Goal: Find specific page/section: Find specific page/section

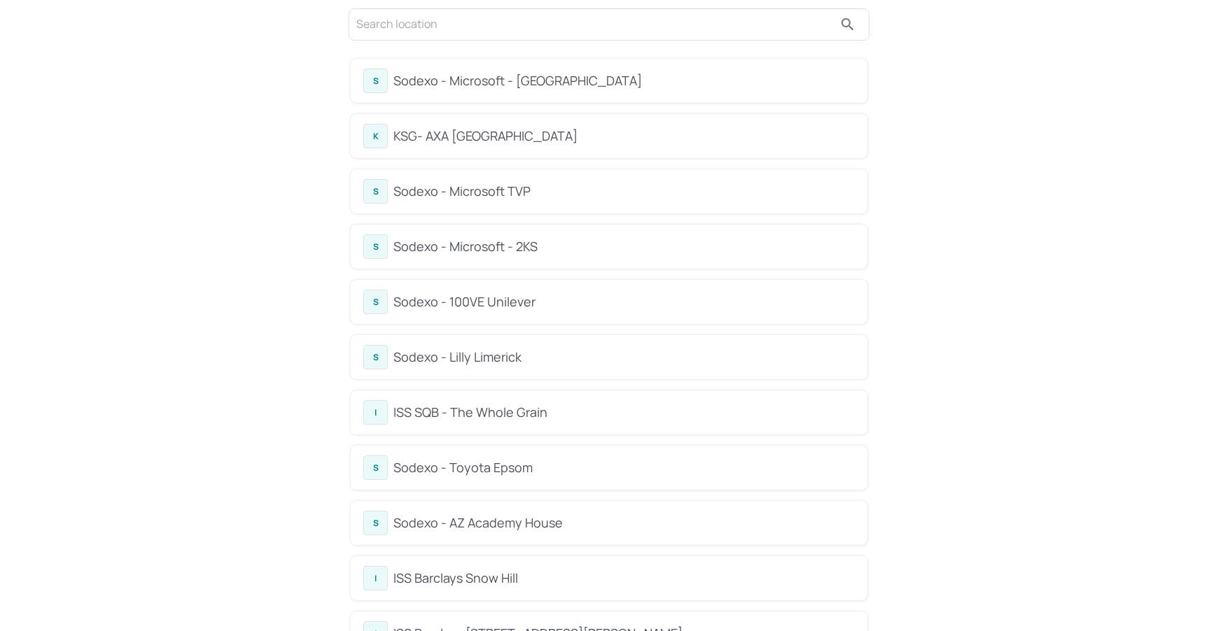
scroll to position [77, 0]
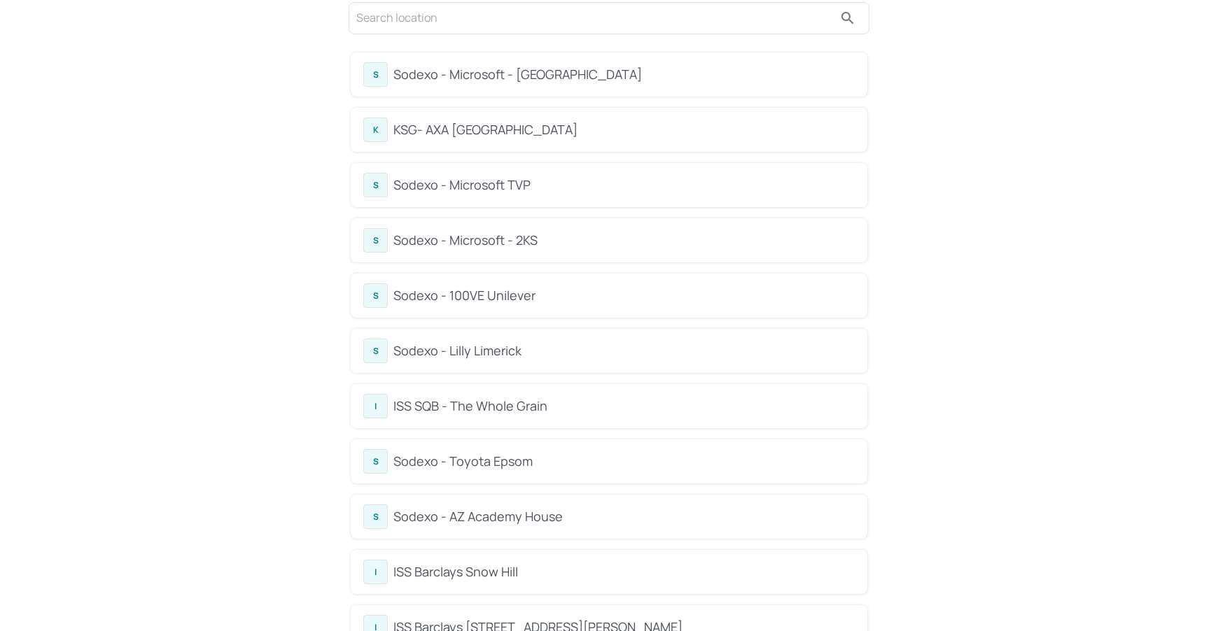
click at [485, 283] on div "S Sodexo - 100VE Unilever" at bounding box center [608, 295] width 491 height 24
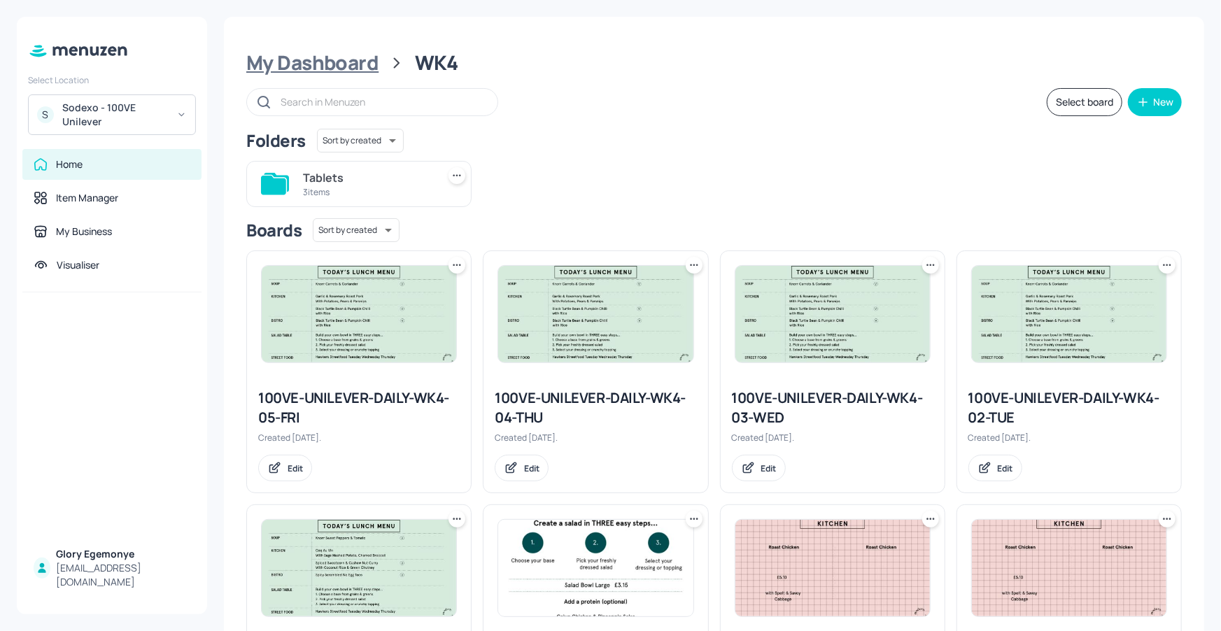
click at [347, 66] on div "My Dashboard" at bounding box center [312, 62] width 132 height 25
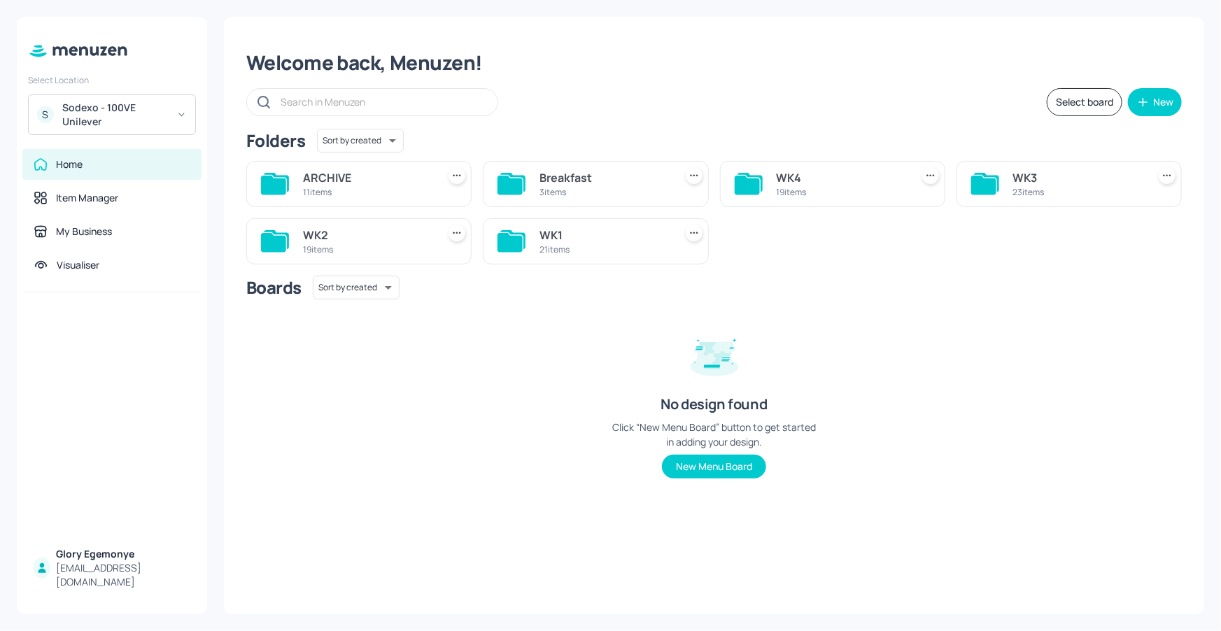
click at [516, 247] on icon at bounding box center [510, 242] width 25 height 19
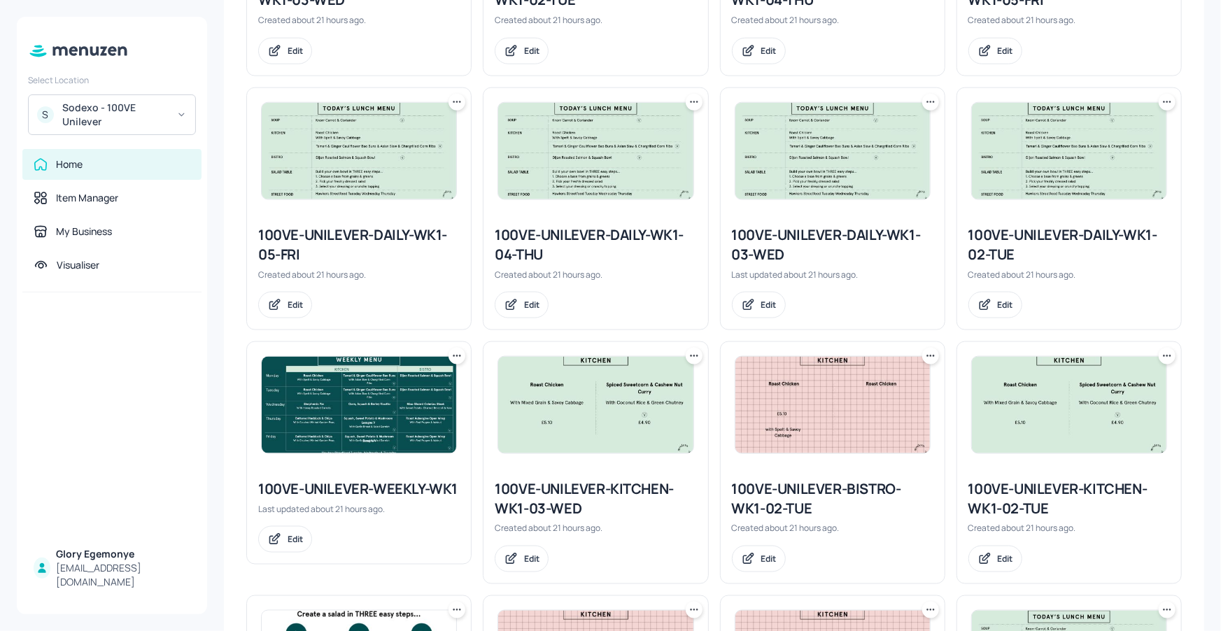
scroll to position [817, 0]
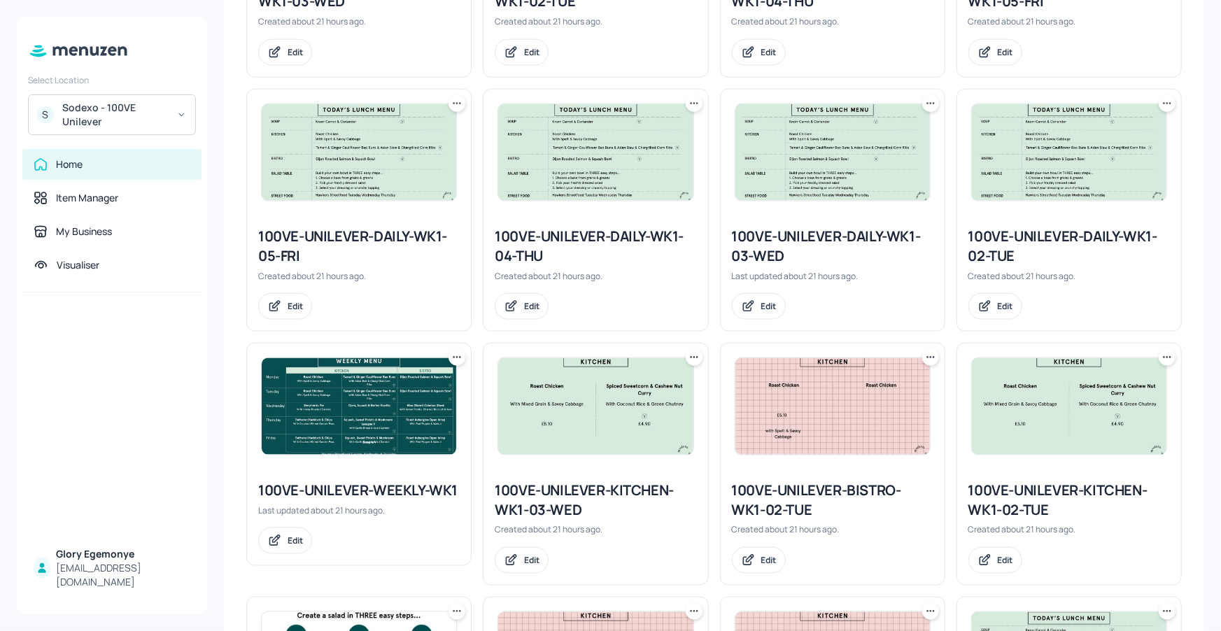
click at [987, 233] on div "100VE-UNILEVER-DAILY-WK1-02-TUE" at bounding box center [1069, 246] width 202 height 39
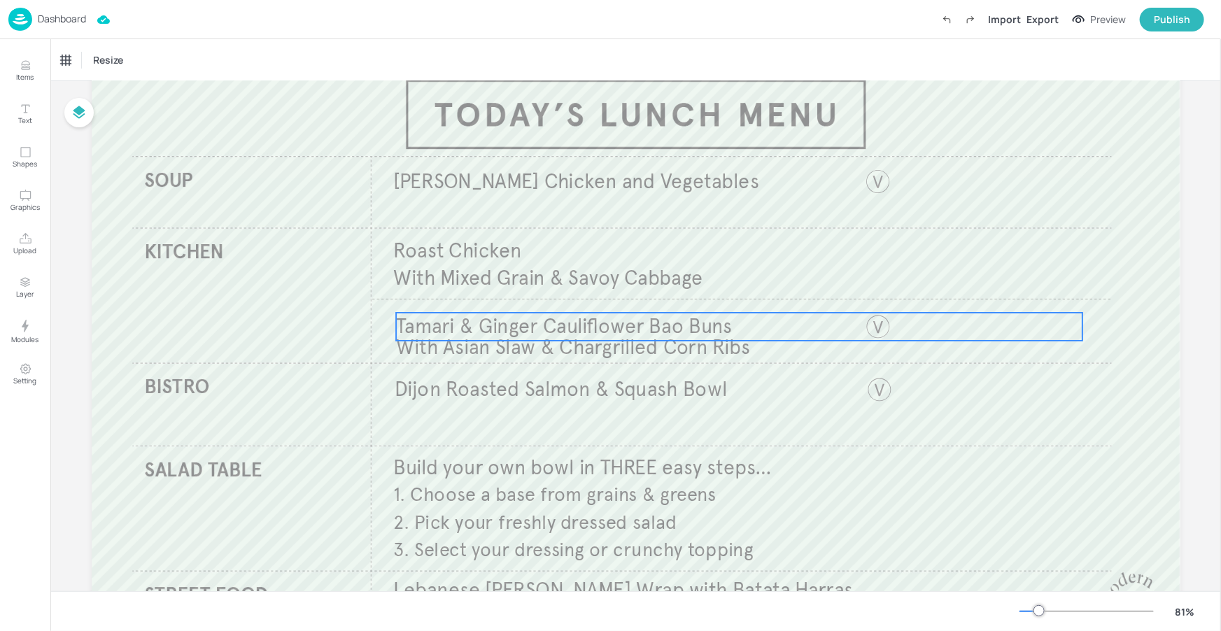
scroll to position [182, 0]
